Goal: Task Accomplishment & Management: Manage account settings

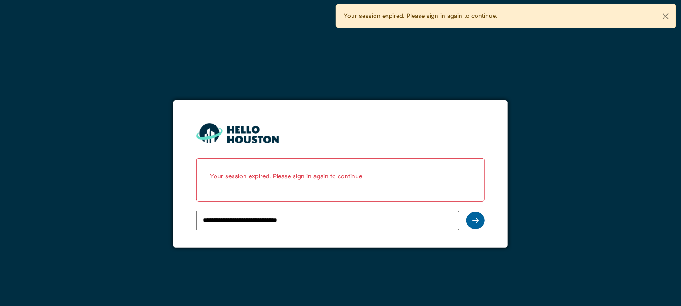
click at [472, 218] on div at bounding box center [476, 220] width 18 height 17
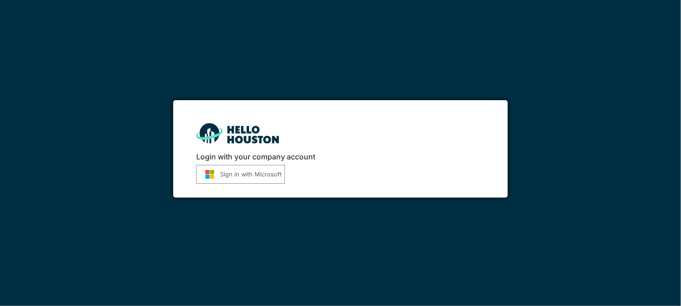
click at [256, 170] on button "Sign in with Microsoft" at bounding box center [240, 174] width 89 height 19
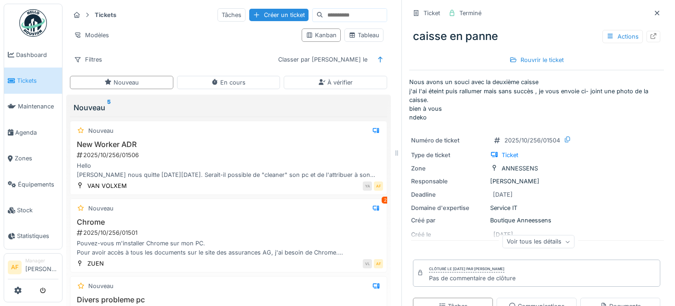
click at [35, 80] on span "Tickets" at bounding box center [37, 80] width 41 height 9
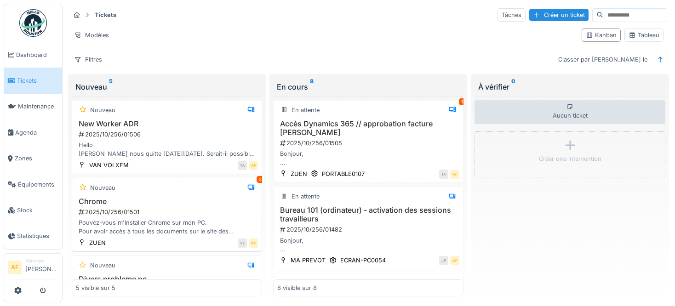
click at [219, 200] on h3 "Chrome" at bounding box center [167, 201] width 182 height 9
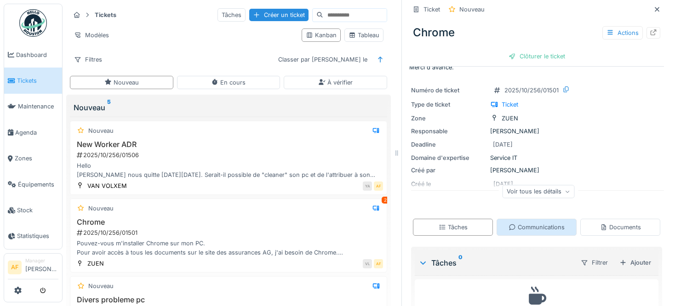
scroll to position [81, 0]
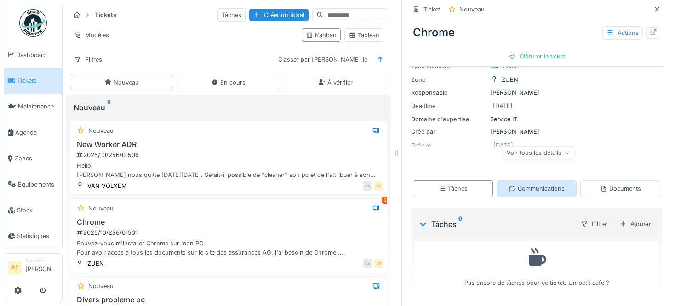
click at [539, 189] on div "Communications" at bounding box center [537, 188] width 56 height 9
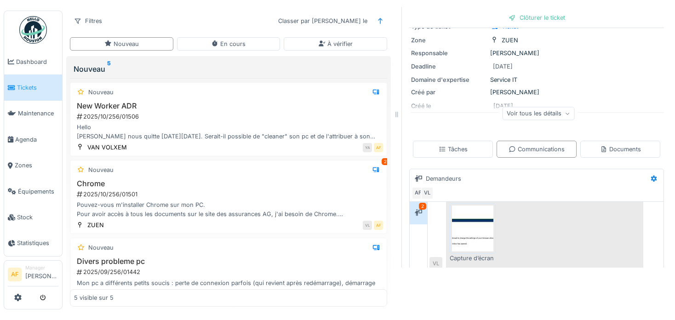
scroll to position [240, 0]
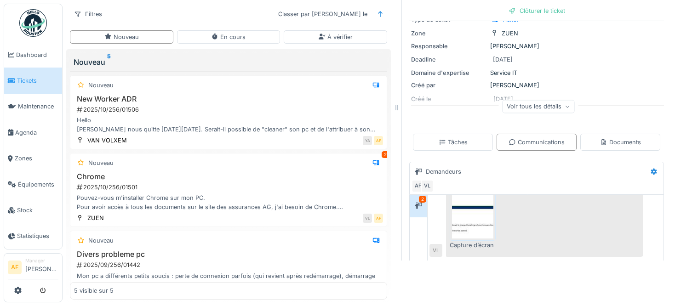
click at [467, 217] on img at bounding box center [472, 216] width 41 height 46
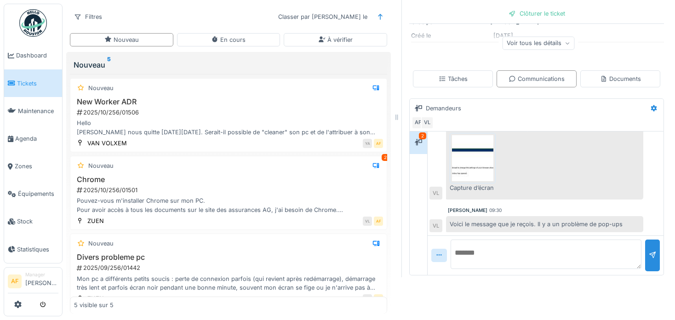
scroll to position [149, 0]
click at [505, 238] on textarea at bounding box center [546, 252] width 191 height 29
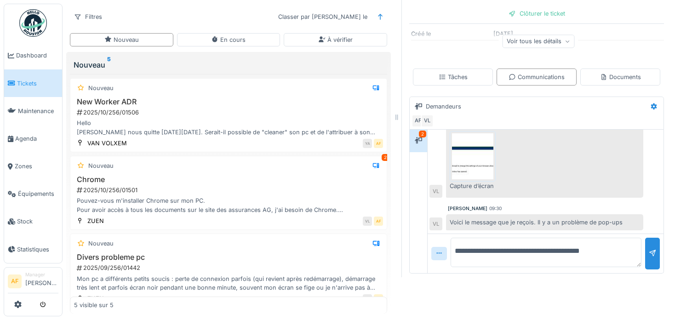
type textarea "**********"
click at [23, 83] on span "Tickets" at bounding box center [37, 83] width 41 height 9
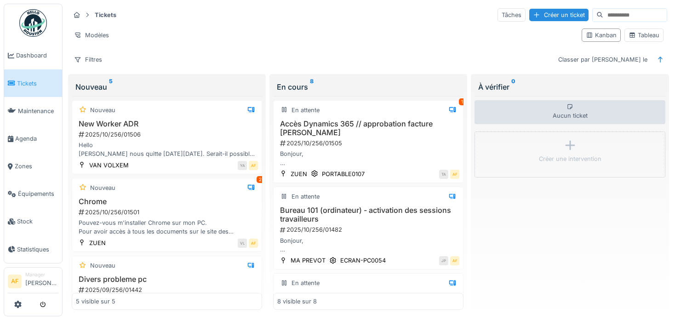
click at [36, 76] on link "Tickets" at bounding box center [33, 83] width 58 height 28
click at [138, 203] on h3 "Chrome" at bounding box center [167, 201] width 182 height 9
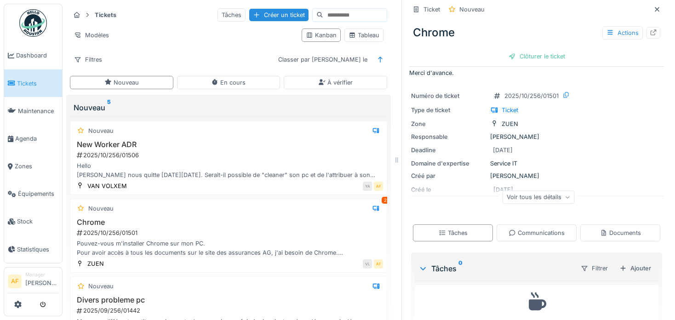
scroll to position [67, 0]
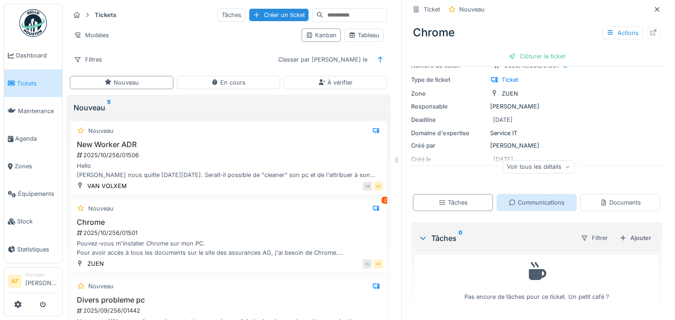
click at [519, 208] on div "Communications" at bounding box center [537, 202] width 80 height 17
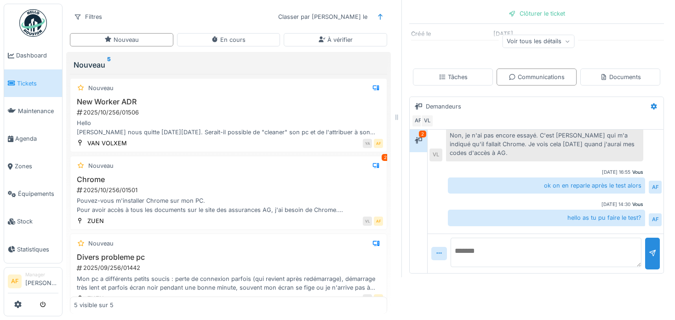
scroll to position [0, 0]
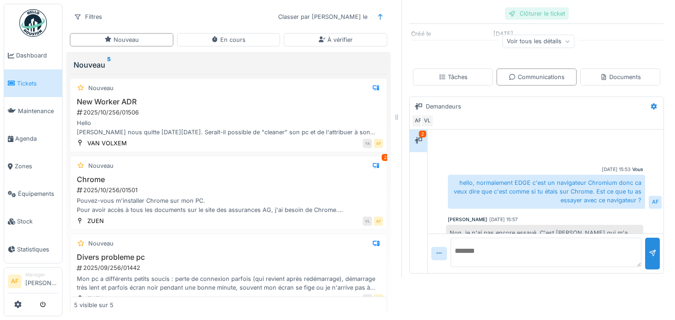
click at [537, 9] on div "Clôturer le ticket" at bounding box center [537, 13] width 64 height 12
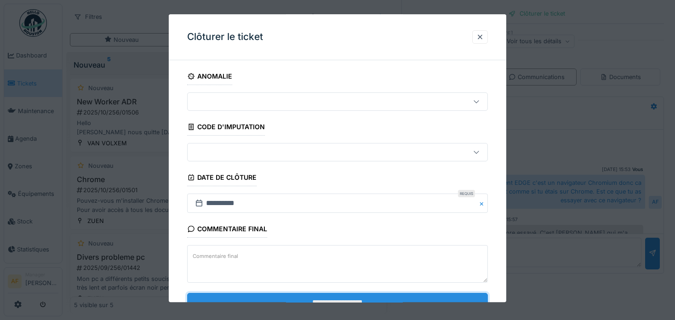
click at [355, 295] on input "**********" at bounding box center [337, 302] width 301 height 19
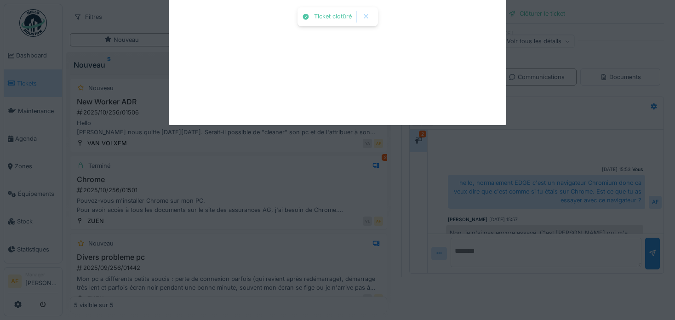
scroll to position [234, 0]
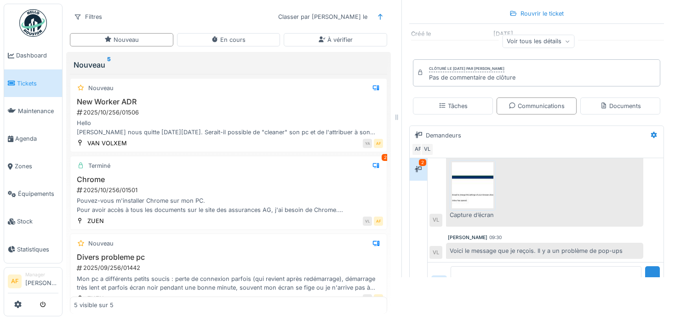
click at [31, 90] on link "Tickets" at bounding box center [33, 83] width 58 height 28
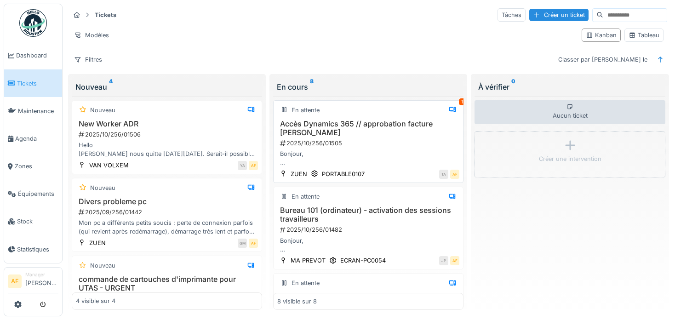
click at [391, 139] on div "2025/10/256/01505" at bounding box center [369, 143] width 180 height 9
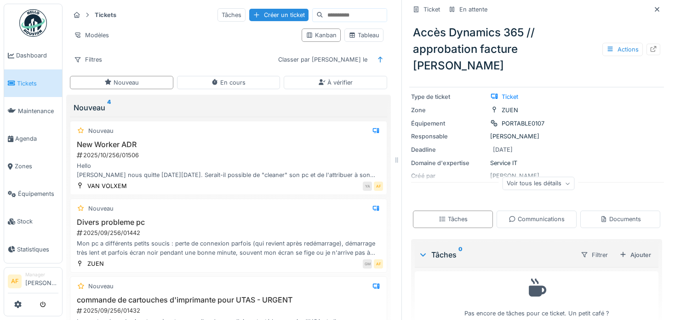
scroll to position [88, 0]
click at [529, 214] on div "Communications" at bounding box center [537, 218] width 56 height 9
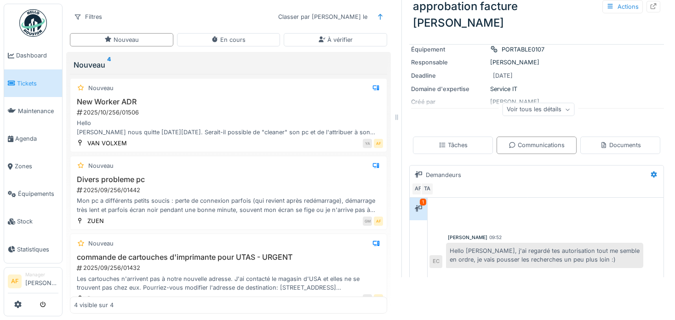
scroll to position [134, 0]
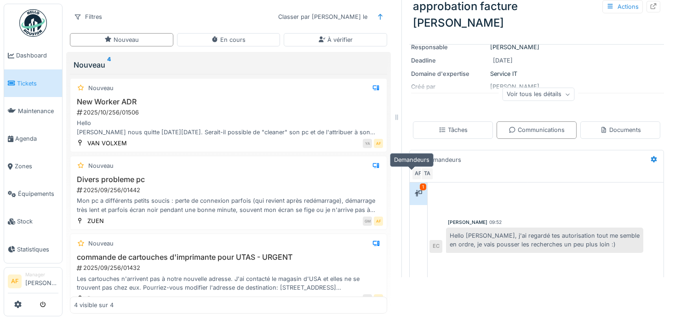
click at [415, 189] on div at bounding box center [418, 193] width 7 height 9
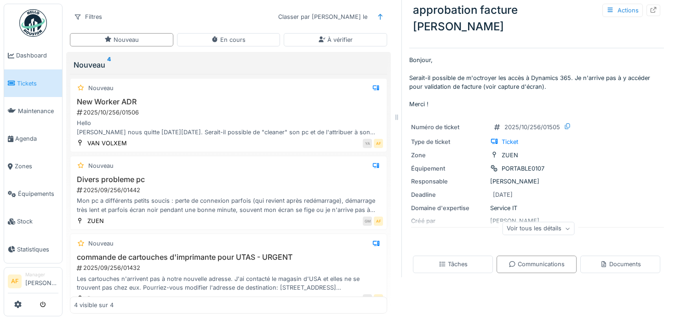
click at [34, 84] on span "Tickets" at bounding box center [37, 83] width 41 height 9
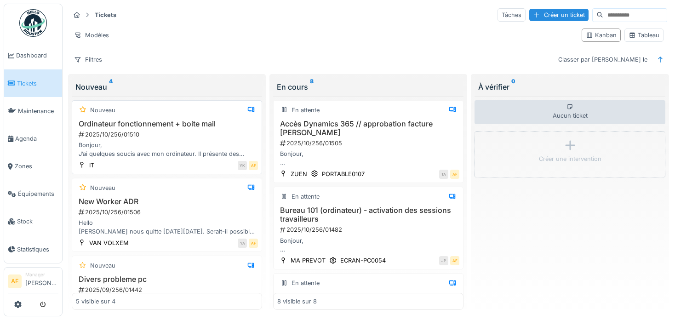
click at [167, 142] on div "Bonjour, J’ai quelques soucis avec mon ordinateur. Il présente des bugs, ne s’a…" at bounding box center [167, 149] width 182 height 17
